Goal: Find specific page/section: Find specific page/section

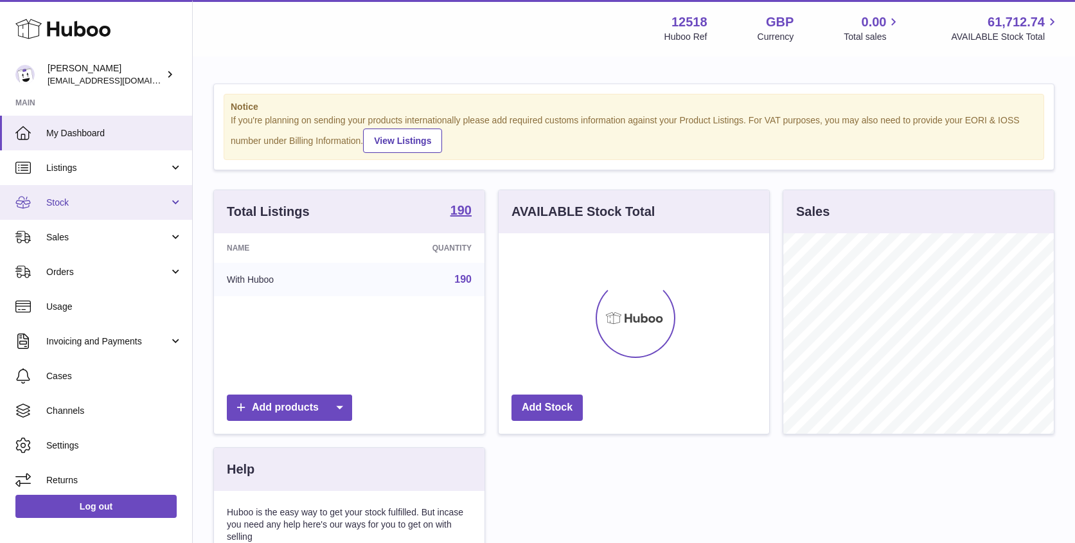
scroll to position [200, 271]
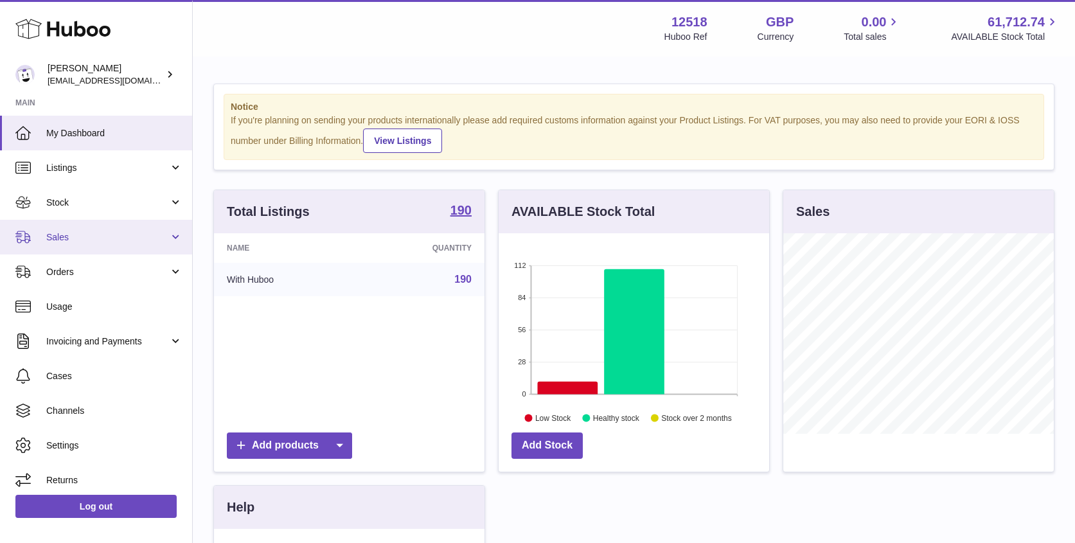
click at [66, 235] on span "Sales" at bounding box center [107, 237] width 123 height 12
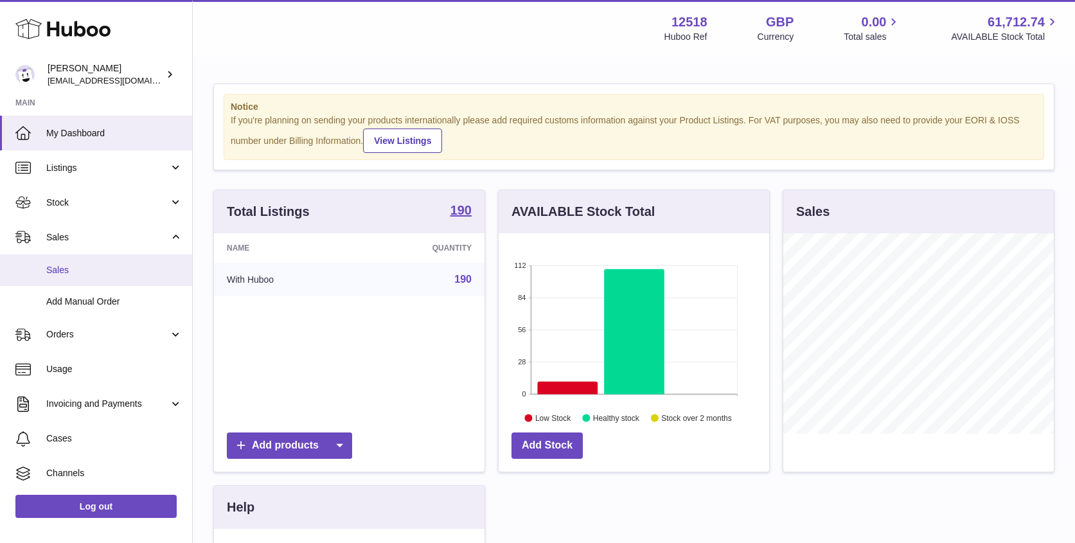
click at [66, 270] on span "Sales" at bounding box center [114, 270] width 136 height 12
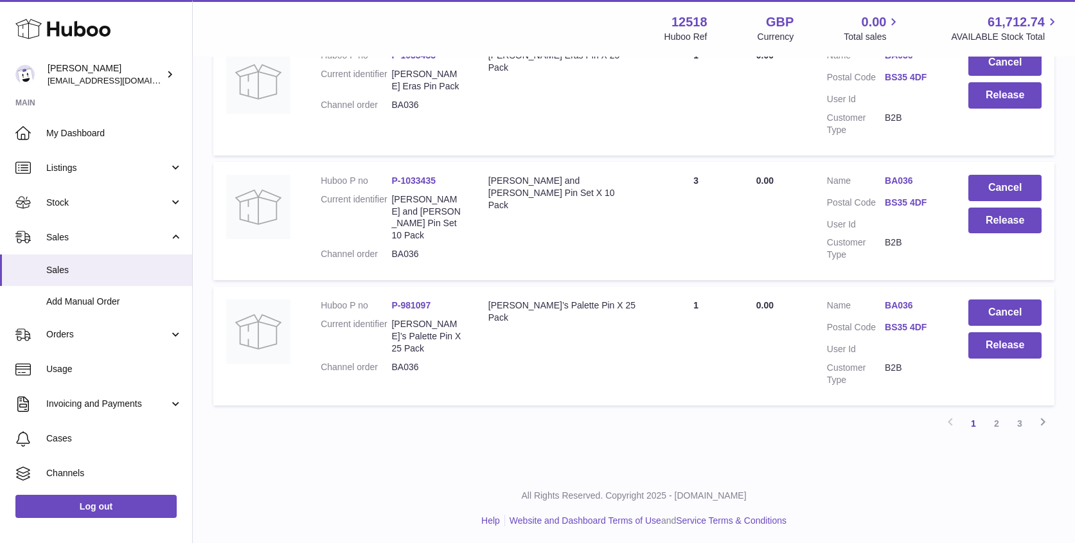
scroll to position [1188, 0]
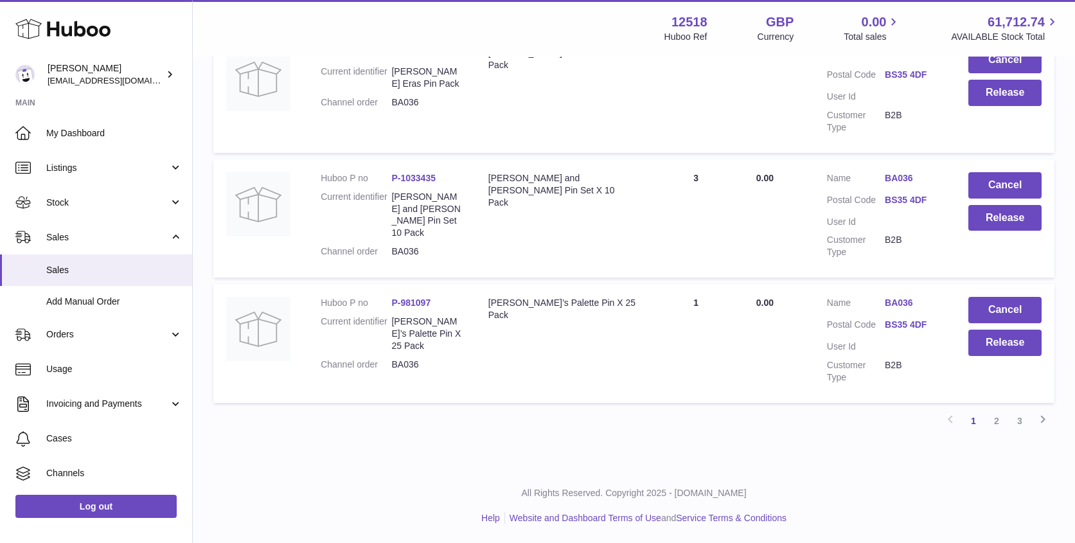
drag, startPoint x: 997, startPoint y: 422, endPoint x: 1011, endPoint y: 418, distance: 14.2
click at [997, 422] on link "2" at bounding box center [996, 420] width 23 height 23
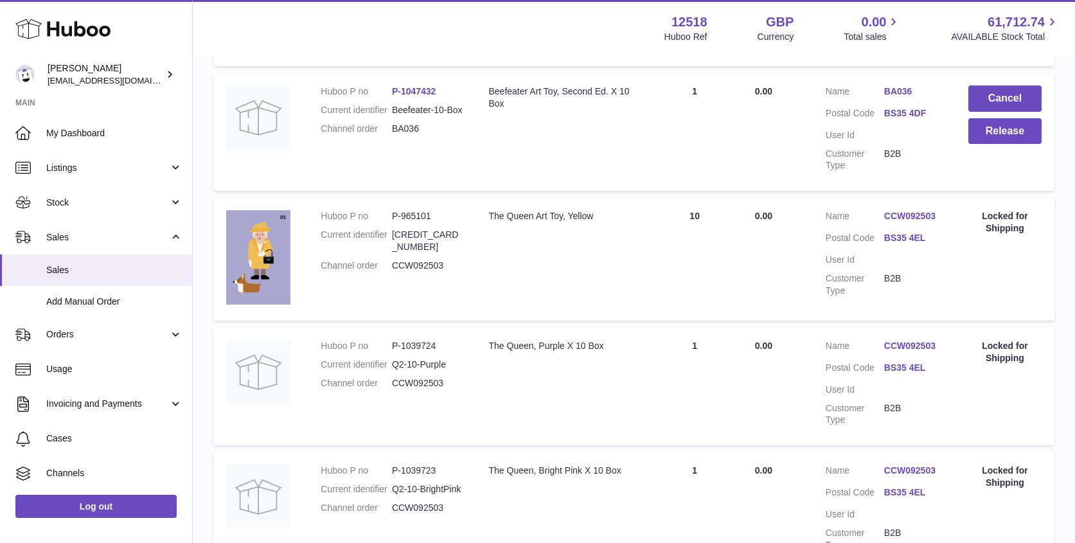
scroll to position [370, 0]
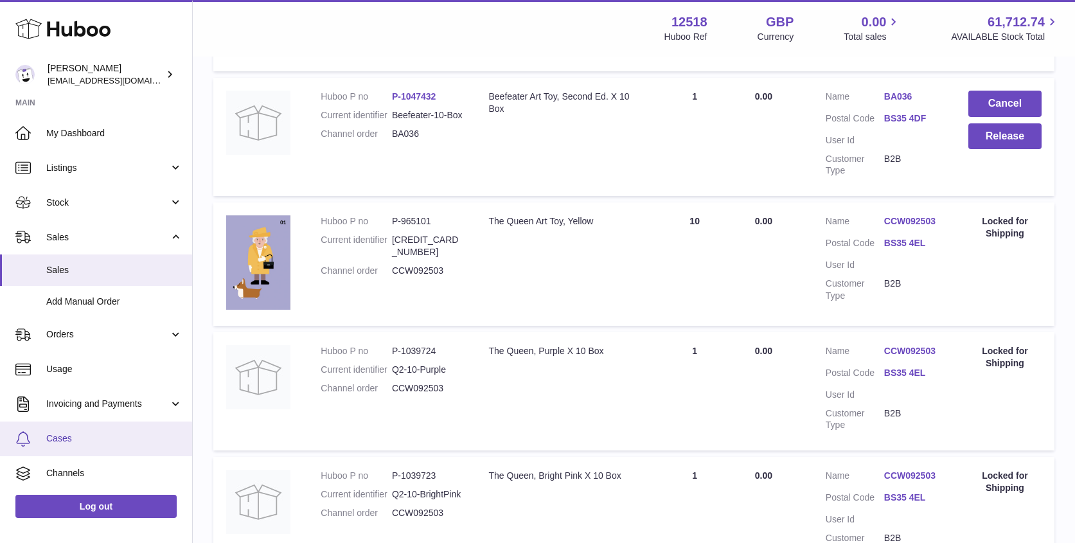
click at [66, 436] on span "Cases" at bounding box center [114, 438] width 136 height 12
